Goal: Book appointment/travel/reservation

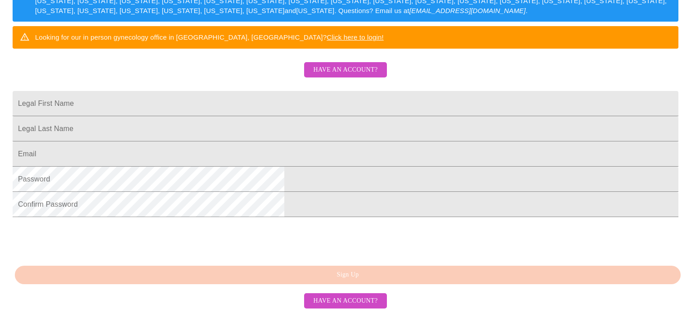
scroll to position [174, 0]
click at [340, 116] on input "Legal First Name" at bounding box center [346, 103] width 666 height 25
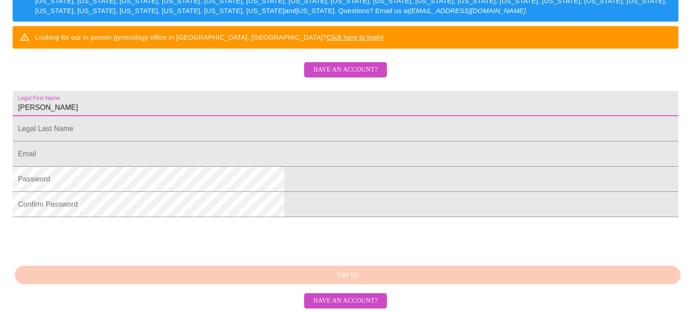
type input "[PERSON_NAME]"
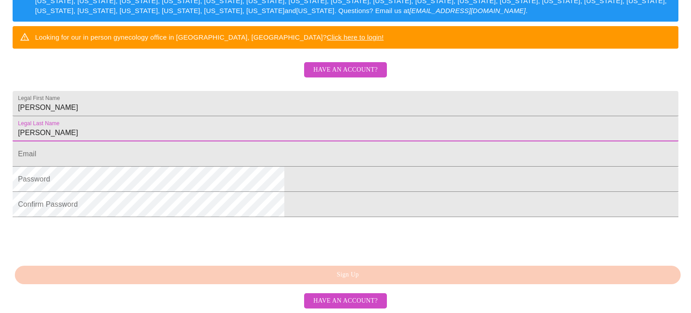
type input "[PERSON_NAME]"
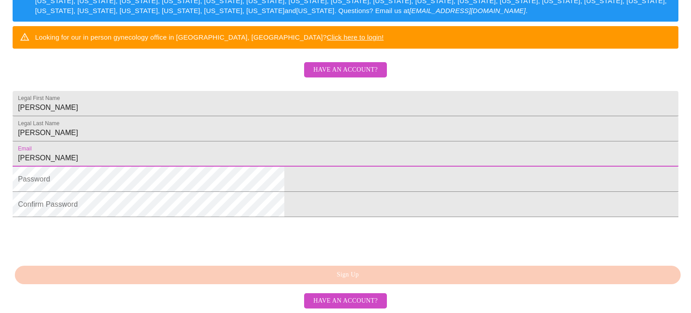
type input "[PERSON_NAME][EMAIL_ADDRESS][DOMAIN_NAME]"
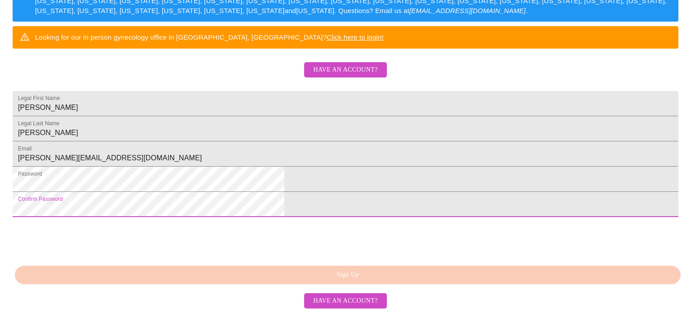
scroll to position [213, 0]
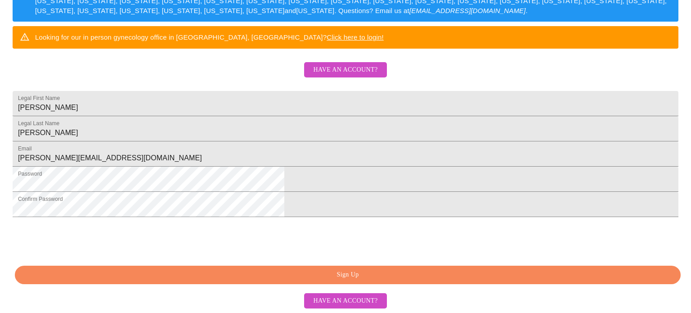
click at [355, 280] on span "Sign Up" at bounding box center [347, 274] width 645 height 11
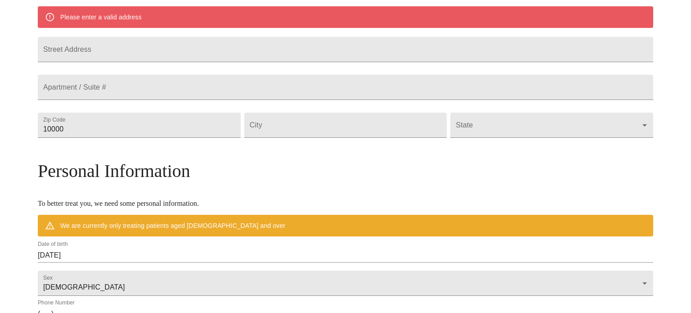
scroll to position [200, 0]
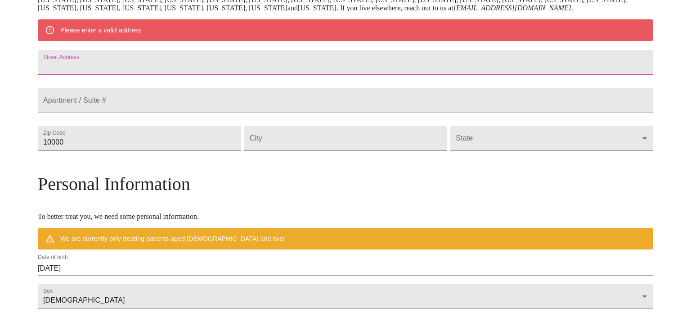
click at [291, 70] on input "Street Address" at bounding box center [346, 62] width 616 height 25
click at [261, 75] on input "Street Address" at bounding box center [346, 62] width 616 height 25
type input "[STREET_ADDRESS]"
type input "35613"
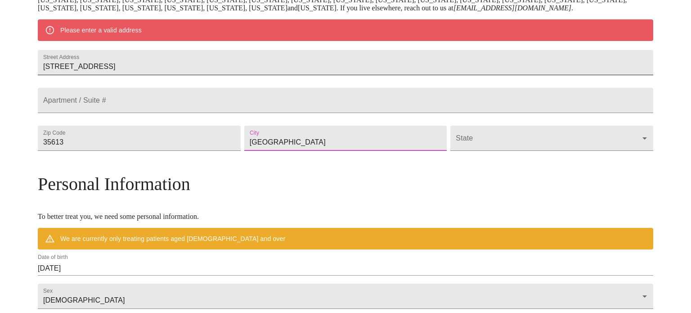
type input "[GEOGRAPHIC_DATA]"
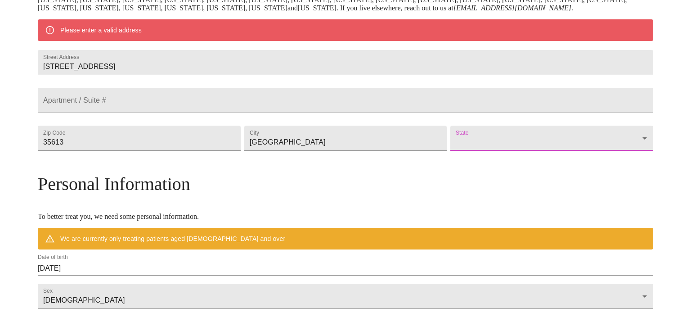
click at [453, 176] on body "MyMenopauseRx Welcome to MyMenopauseRx Since it's your first time here, you'll …" at bounding box center [346, 155] width 684 height 702
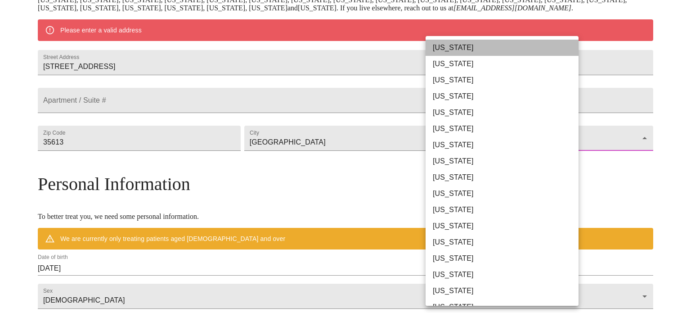
click at [467, 46] on li "[US_STATE]" at bounding box center [502, 48] width 153 height 16
type input "[US_STATE]"
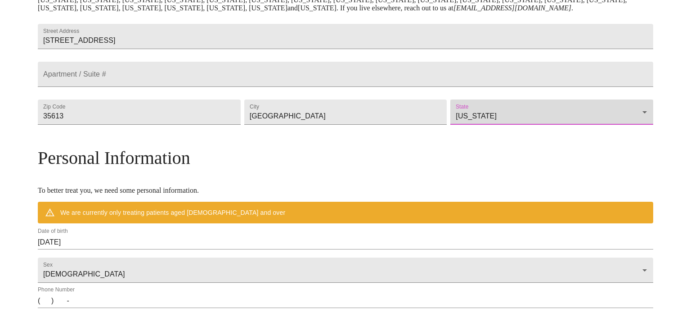
scroll to position [325, 0]
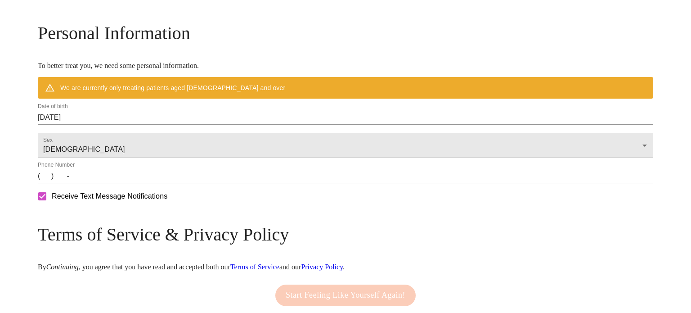
click at [231, 125] on input "[DATE]" at bounding box center [346, 117] width 616 height 14
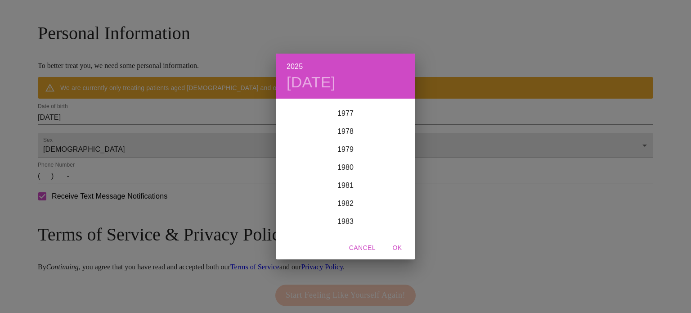
scroll to position [1401, 0]
click at [347, 167] on div "1980" at bounding box center [346, 166] width 140 height 18
click at [344, 214] on div "Nov" at bounding box center [345, 218] width 46 height 34
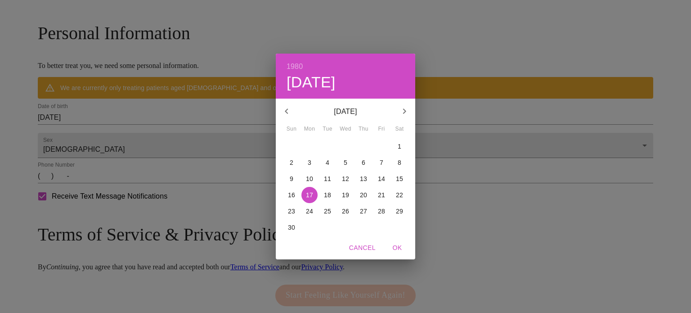
click at [398, 144] on p "1" at bounding box center [400, 146] width 4 height 9
click at [400, 249] on span "OK" at bounding box center [398, 247] width 22 height 11
type input "[DATE]"
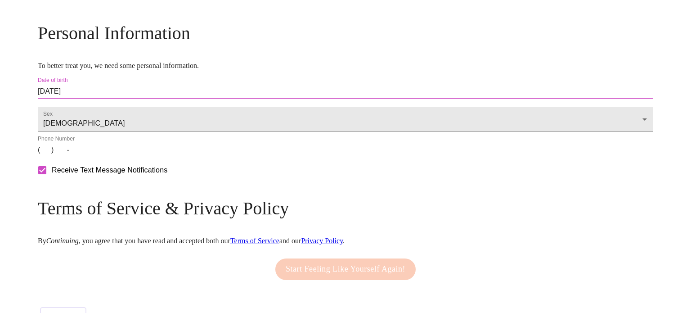
click at [123, 157] on input "(   )    -" at bounding box center [346, 150] width 616 height 14
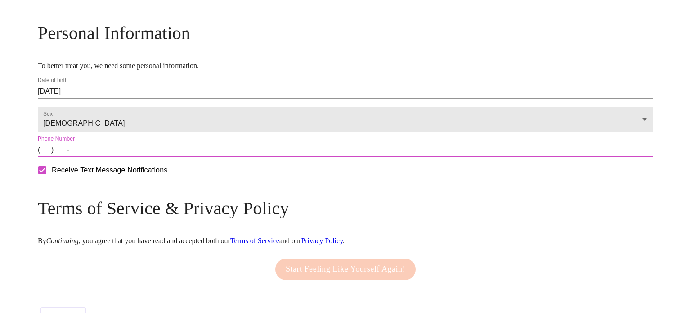
type input "[PHONE_NUMBER]"
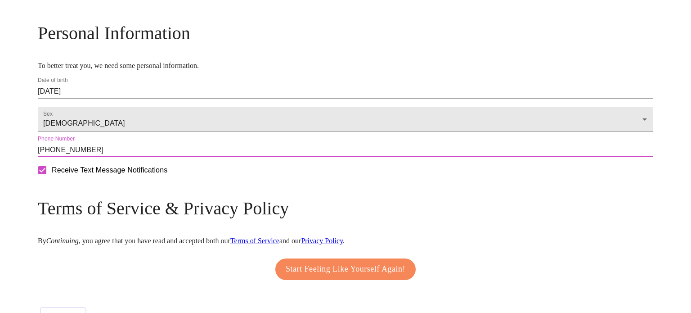
scroll to position [379, 0]
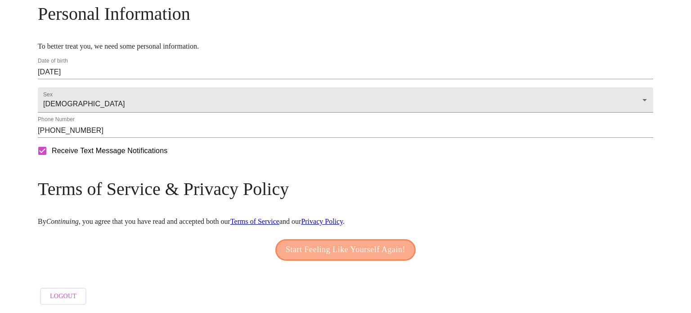
click at [353, 249] on span "Start Feeling Like Yourself Again!" at bounding box center [346, 250] width 120 height 14
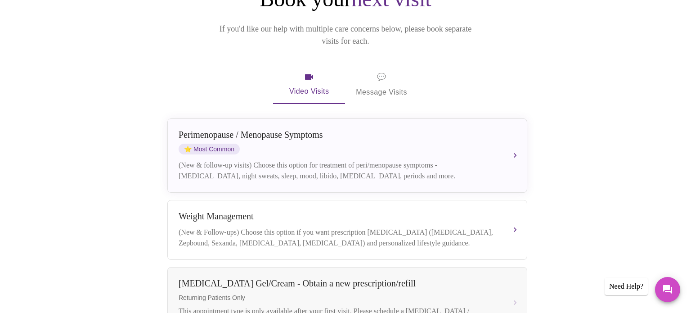
scroll to position [122, 0]
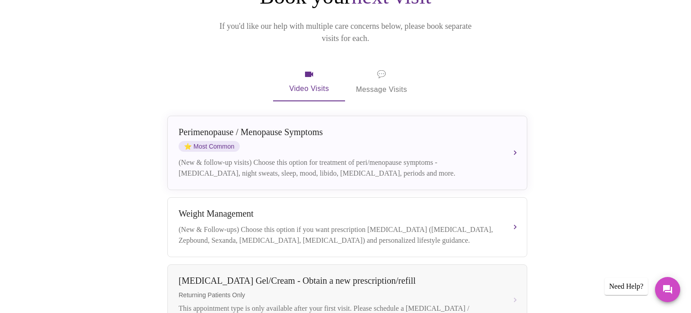
click at [383, 72] on span "💬 Message Visits" at bounding box center [381, 82] width 51 height 28
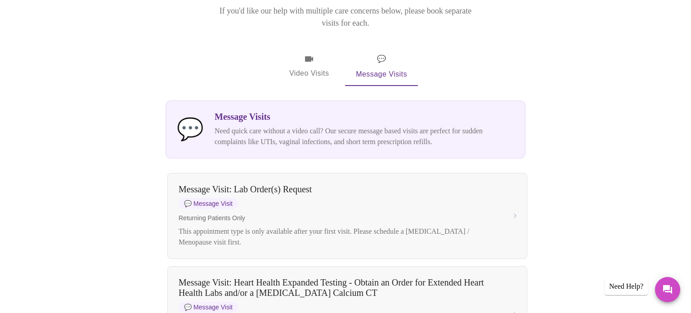
scroll to position [135, 0]
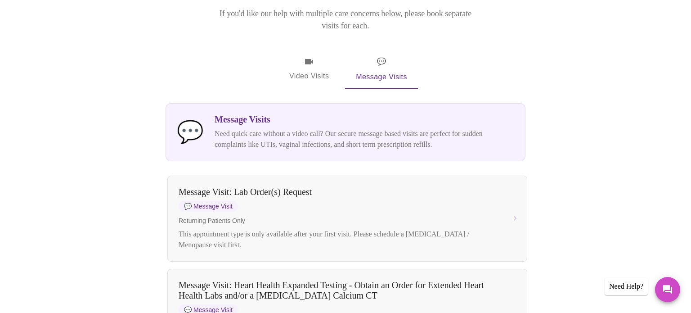
click at [305, 56] on span "Video Visits" at bounding box center [309, 69] width 50 height 26
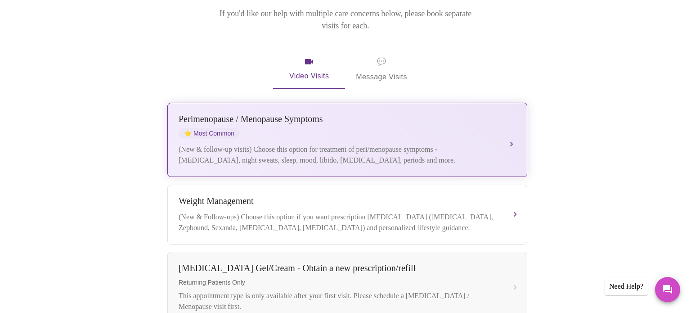
click at [327, 114] on div "Perimenopause / Menopause Symptoms" at bounding box center [339, 119] width 320 height 10
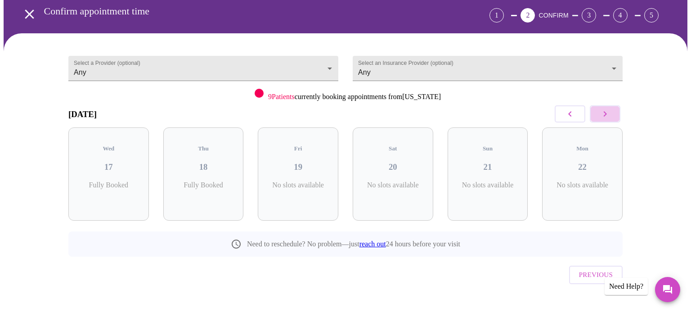
click at [609, 113] on icon "button" at bounding box center [605, 113] width 11 height 11
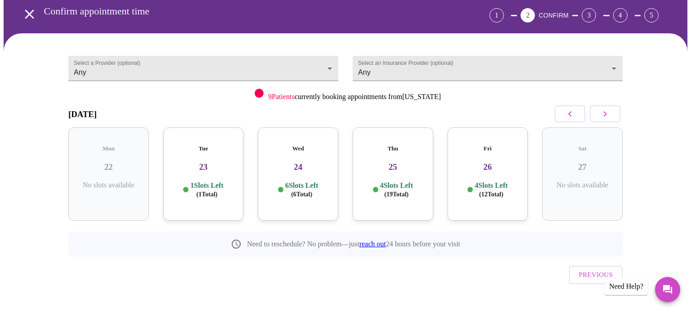
click at [222, 162] on h3 "23" at bounding box center [204, 167] width 66 height 10
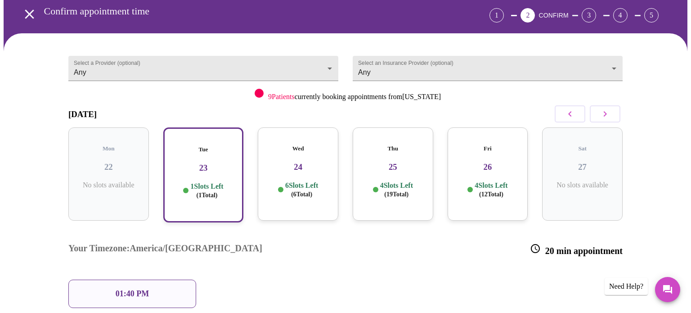
click at [147, 289] on p "01:40 PM" at bounding box center [132, 293] width 33 height 9
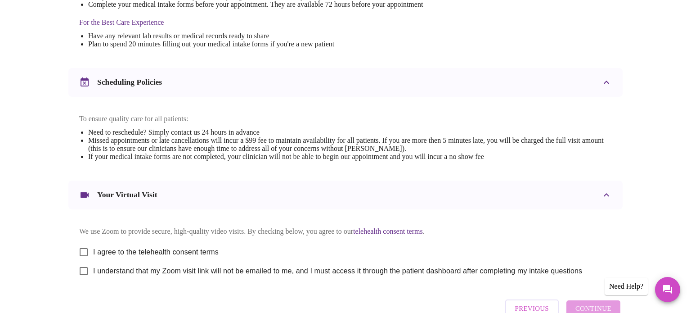
scroll to position [339, 0]
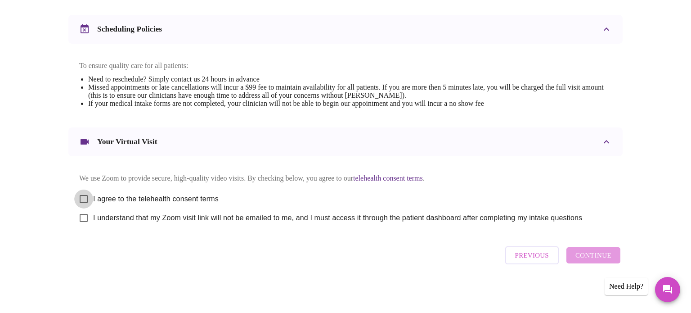
click at [88, 195] on input "I agree to the telehealth consent terms" at bounding box center [83, 198] width 19 height 19
checkbox input "true"
click at [83, 218] on input "I understand that my Zoom visit link will not be emailed to me, and I must acce…" at bounding box center [83, 217] width 19 height 19
checkbox input "true"
click at [595, 258] on span "Continue" at bounding box center [594, 255] width 36 height 12
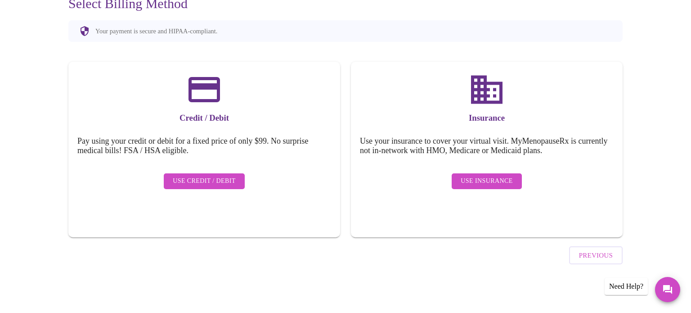
scroll to position [70, 0]
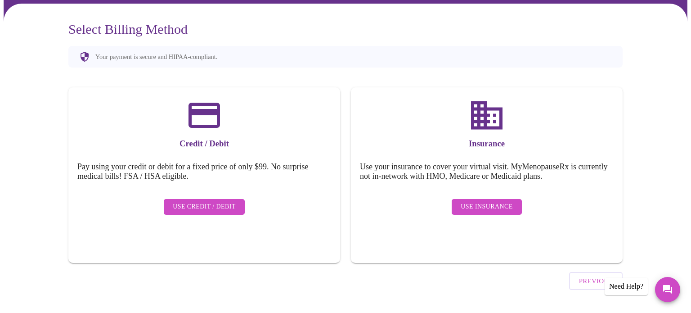
click at [489, 201] on span "Use Insurance" at bounding box center [487, 206] width 52 height 11
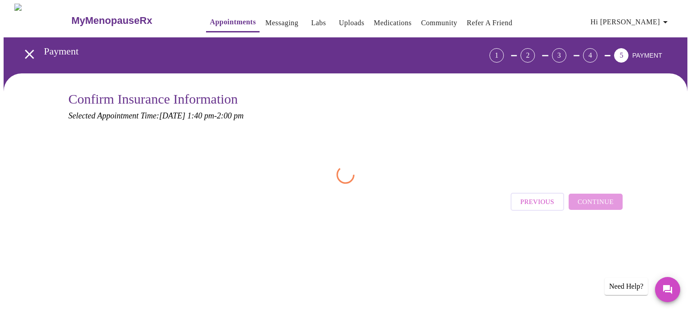
scroll to position [0, 0]
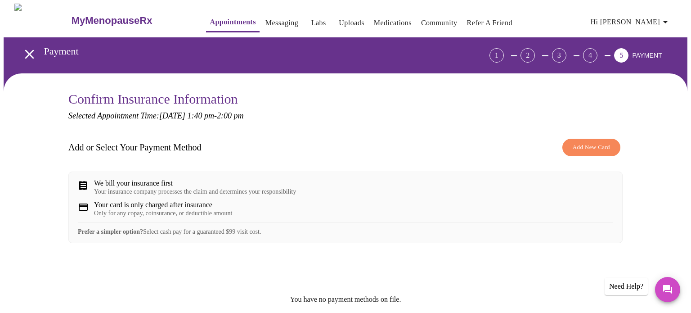
click at [605, 145] on span "Add New Card" at bounding box center [591, 147] width 37 height 10
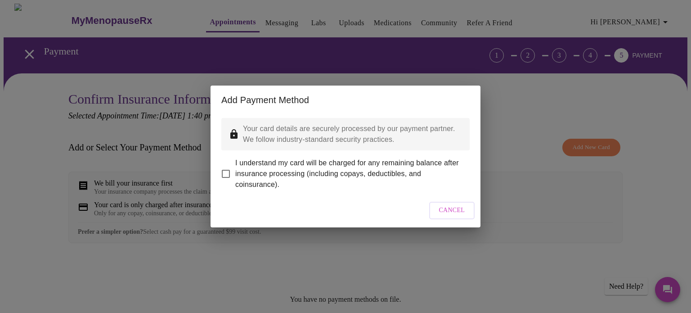
click at [227, 169] on input "I understand my card will be charged for any remaining balance after insurance …" at bounding box center [225, 173] width 19 height 19
checkbox input "true"
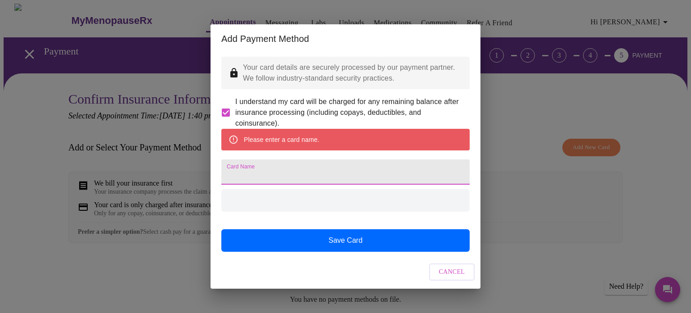
click at [288, 177] on input "Card Name" at bounding box center [345, 171] width 248 height 25
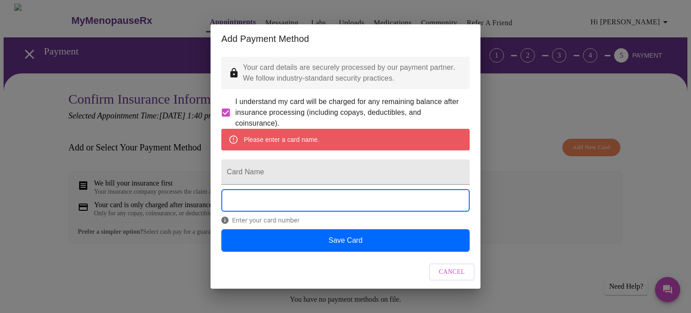
click at [446, 278] on span "Cancel" at bounding box center [452, 271] width 26 height 11
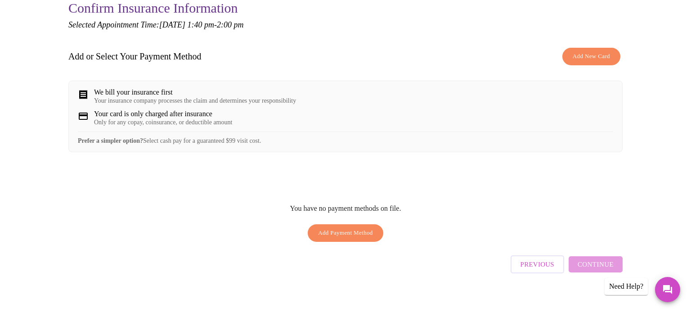
scroll to position [92, 0]
